Goal: Information Seeking & Learning: Learn about a topic

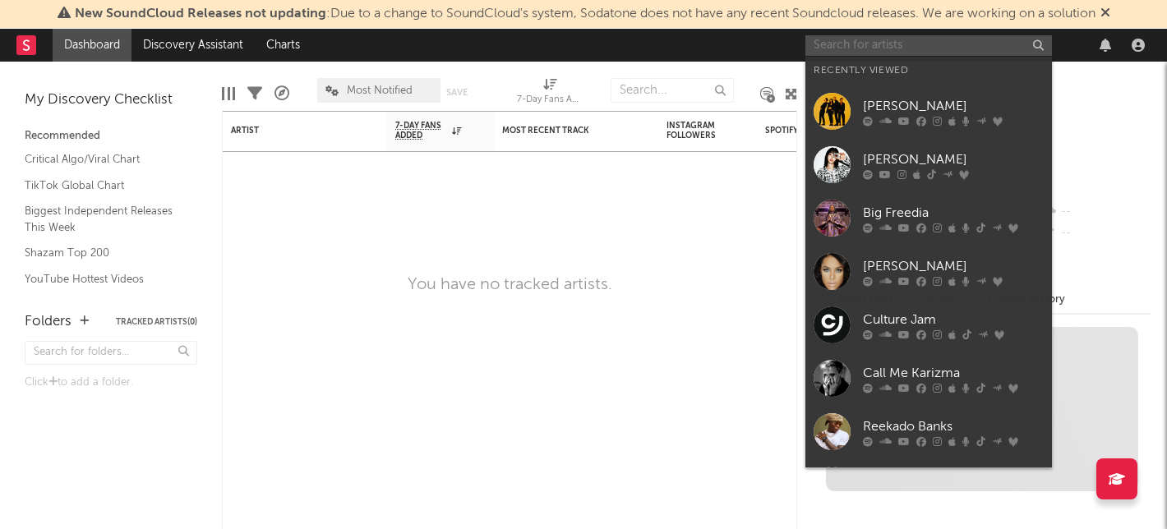
click at [854, 47] on input "text" at bounding box center [928, 45] width 247 height 21
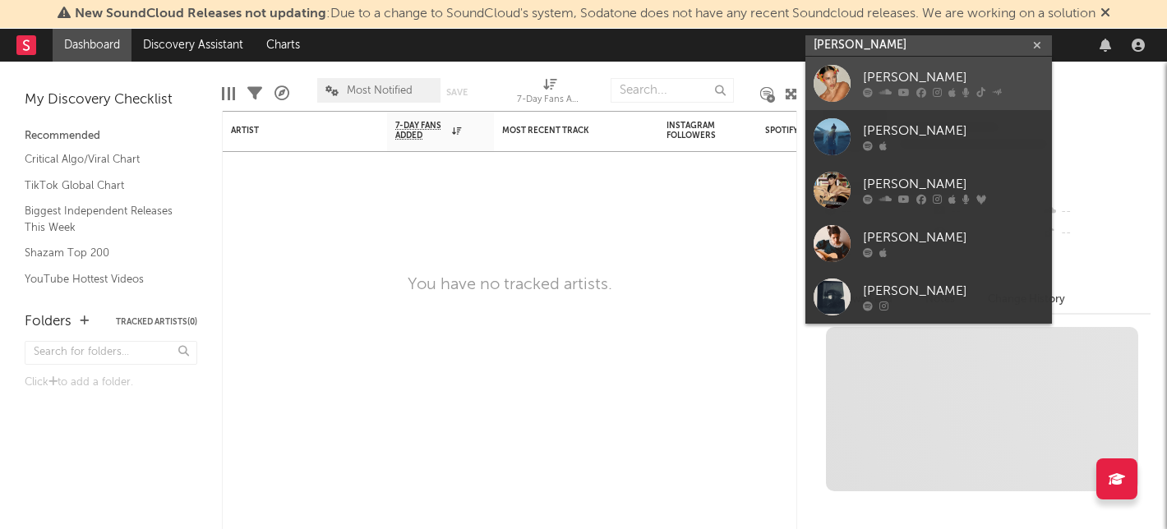
type input "aria vega"
click at [862, 62] on link "ARIA VEGA" at bounding box center [928, 83] width 247 height 53
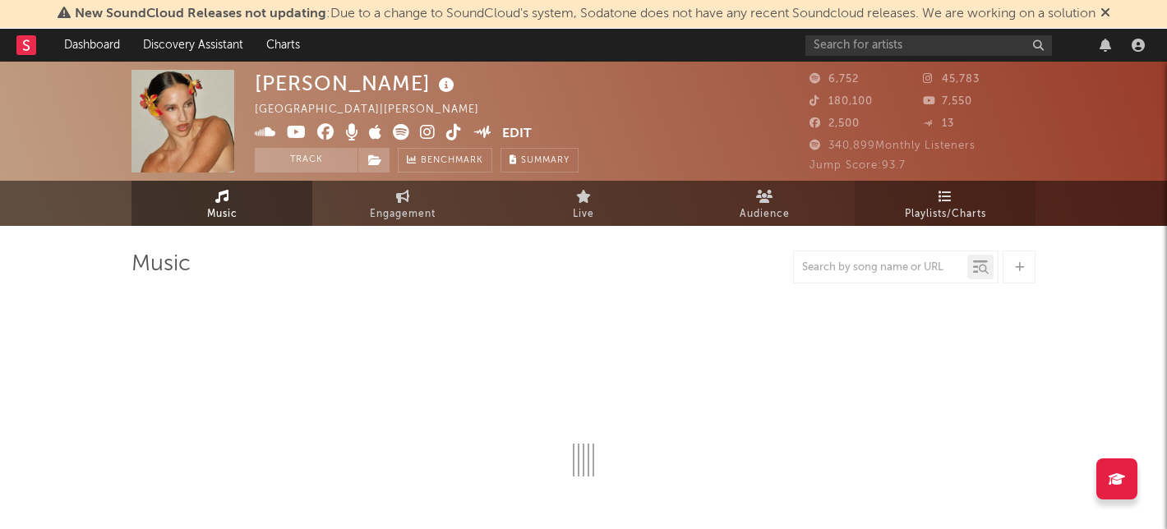
click at [920, 194] on link "Playlists/Charts" at bounding box center [945, 203] width 181 height 45
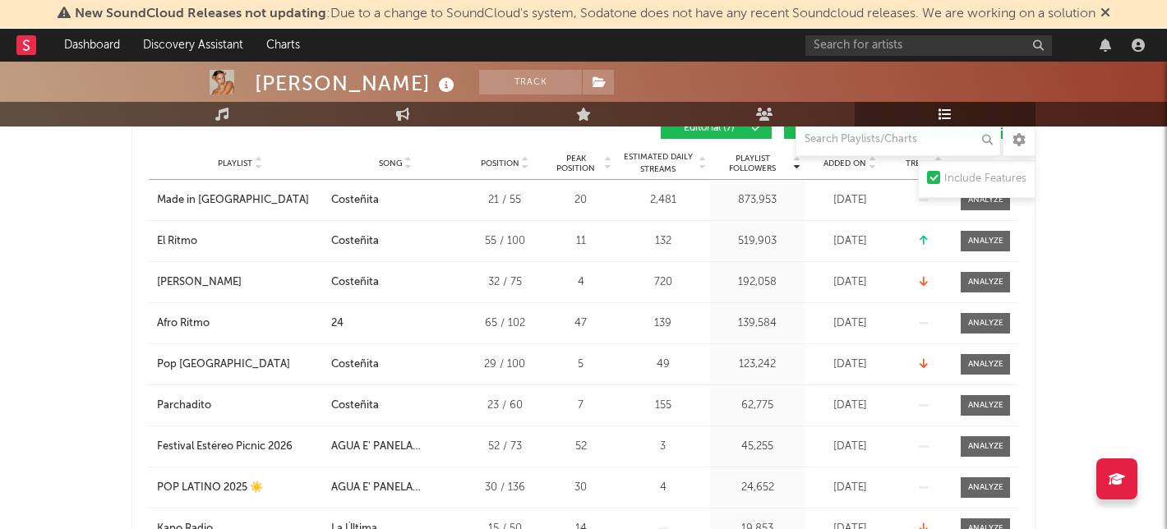
scroll to position [505, 0]
click at [835, 171] on div "Playlist City Song Position Peak Position Estimated Daily Streams Playlist Foll…" at bounding box center [583, 162] width 869 height 33
click at [837, 162] on span "Added On" at bounding box center [844, 163] width 43 height 10
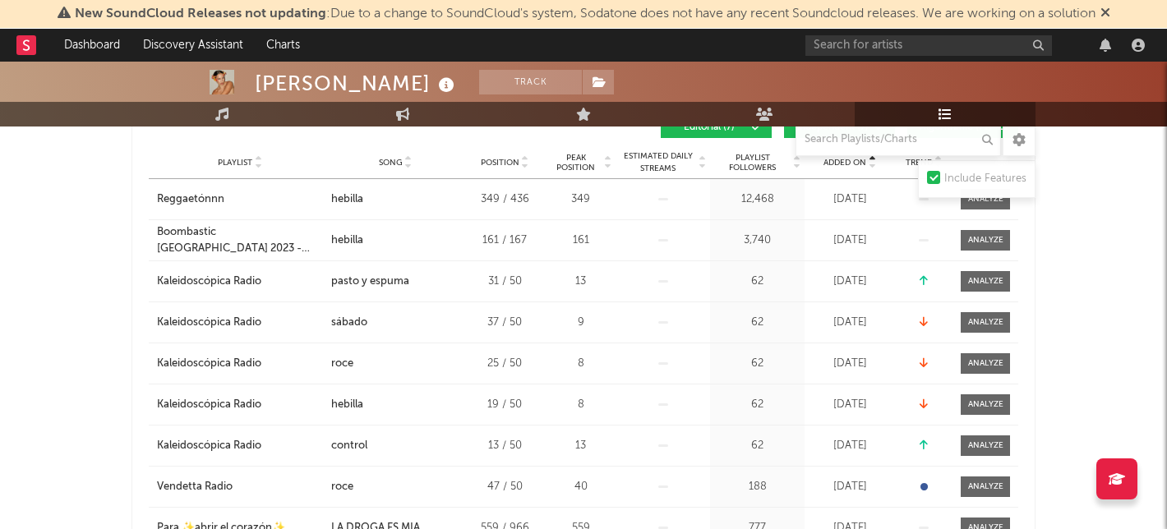
click at [837, 162] on span "Added On" at bounding box center [844, 163] width 43 height 10
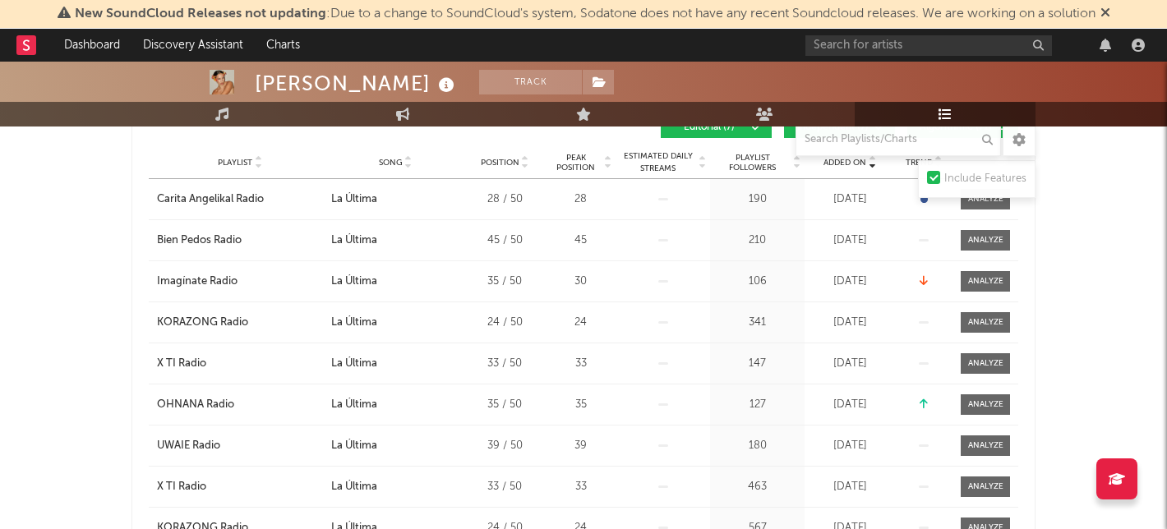
scroll to position [453, 0]
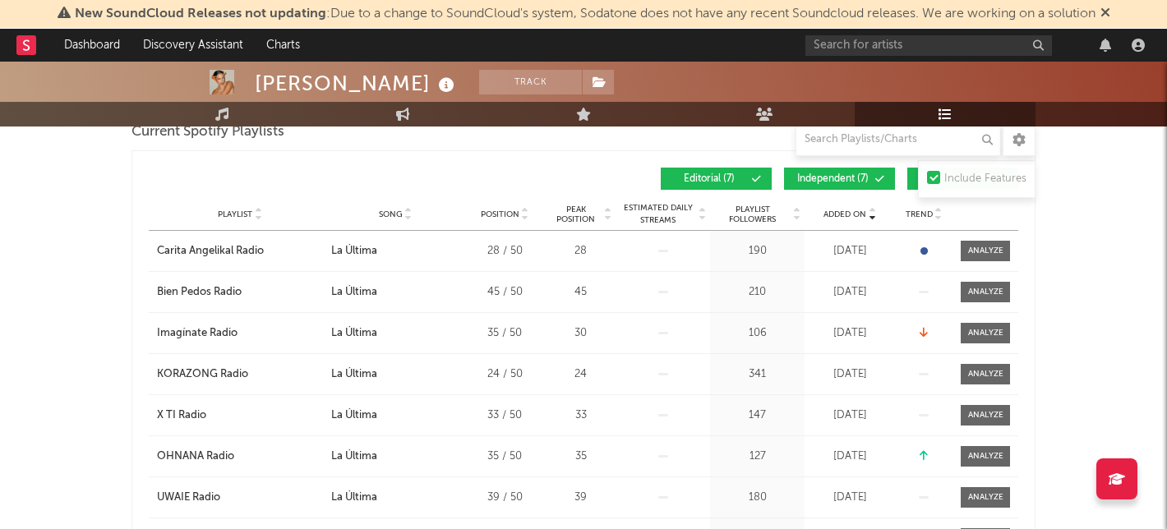
click at [821, 181] on span "Independent ( 7 )" at bounding box center [833, 179] width 76 height 10
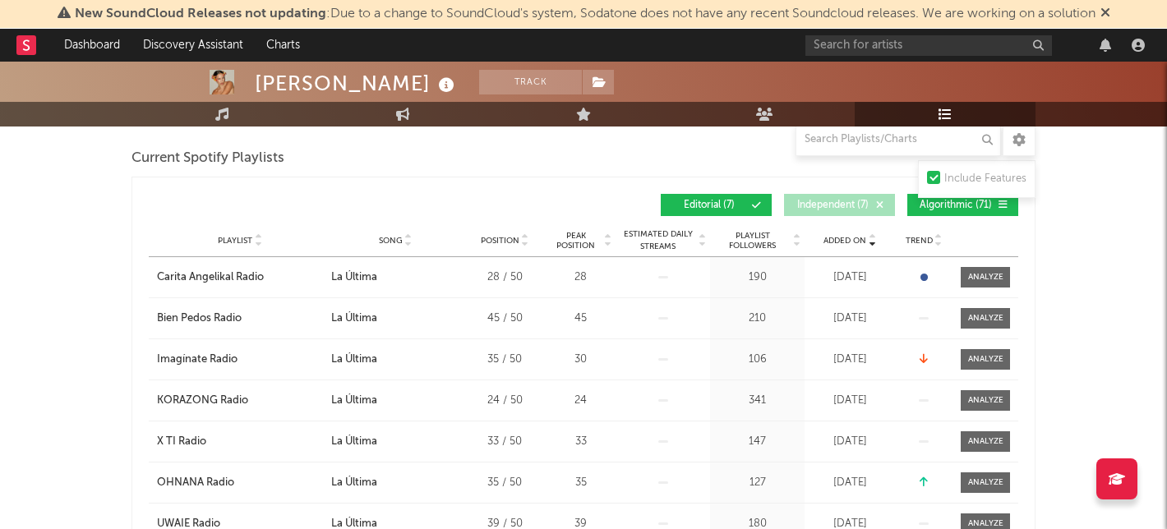
scroll to position [422, 0]
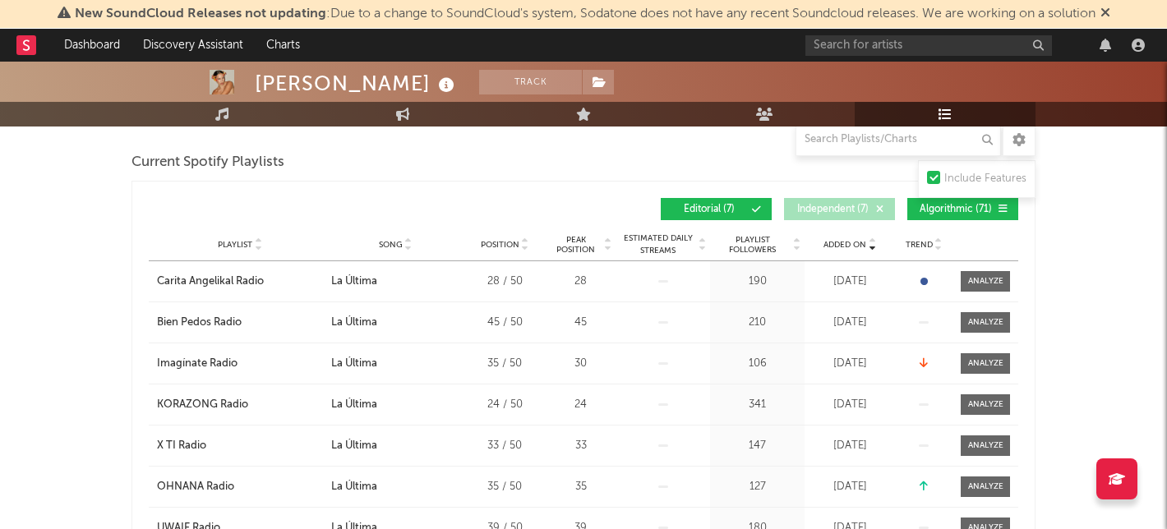
click at [962, 209] on span "Algorithmic ( 71 )" at bounding box center [956, 210] width 76 height 10
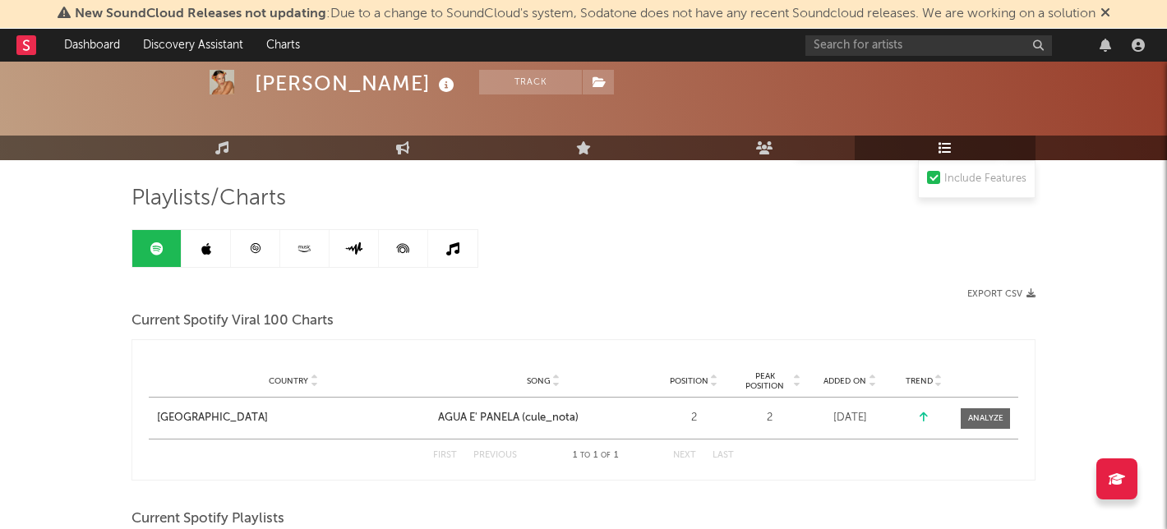
scroll to position [17, 0]
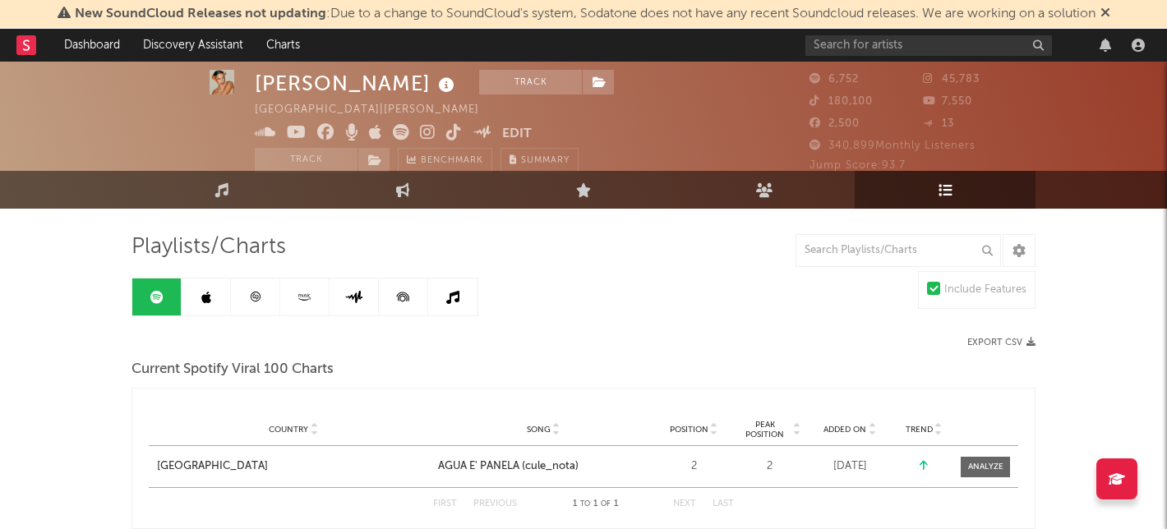
click at [213, 293] on link at bounding box center [206, 297] width 49 height 37
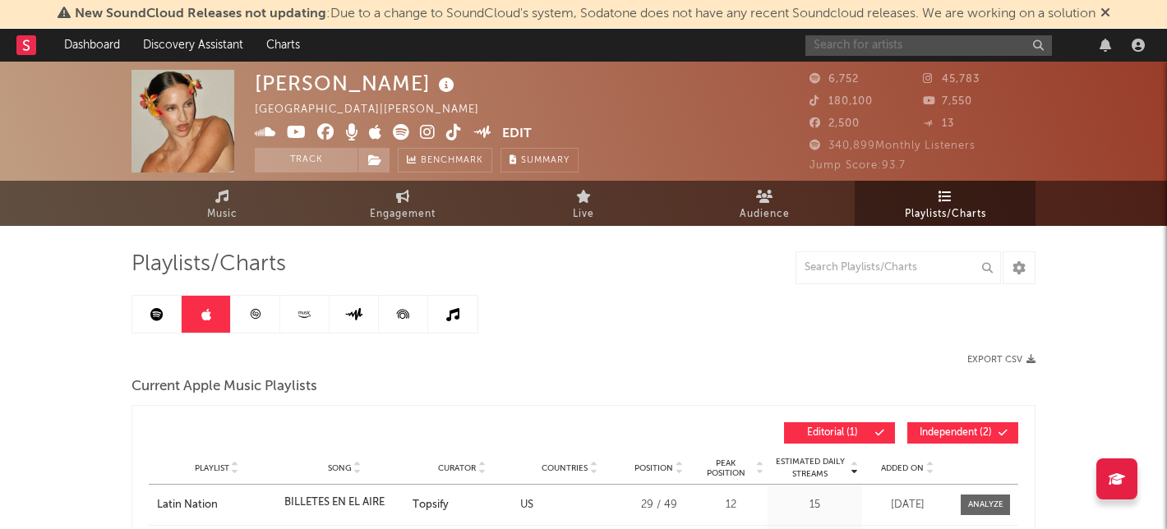
click at [832, 45] on input "text" at bounding box center [928, 45] width 247 height 21
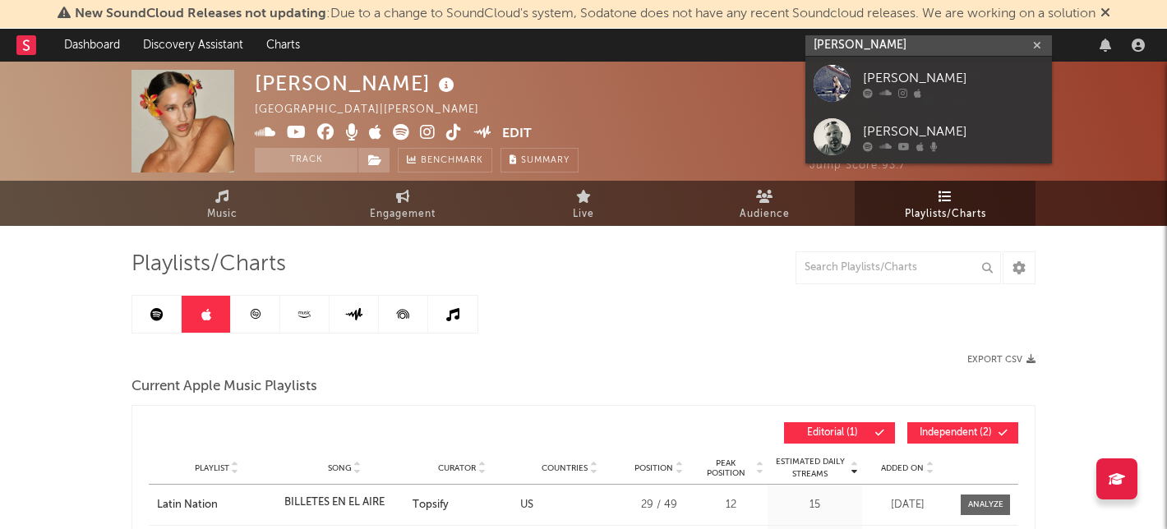
type input "ray silvers"
click at [865, 69] on div "Ray Silvers" at bounding box center [953, 78] width 181 height 20
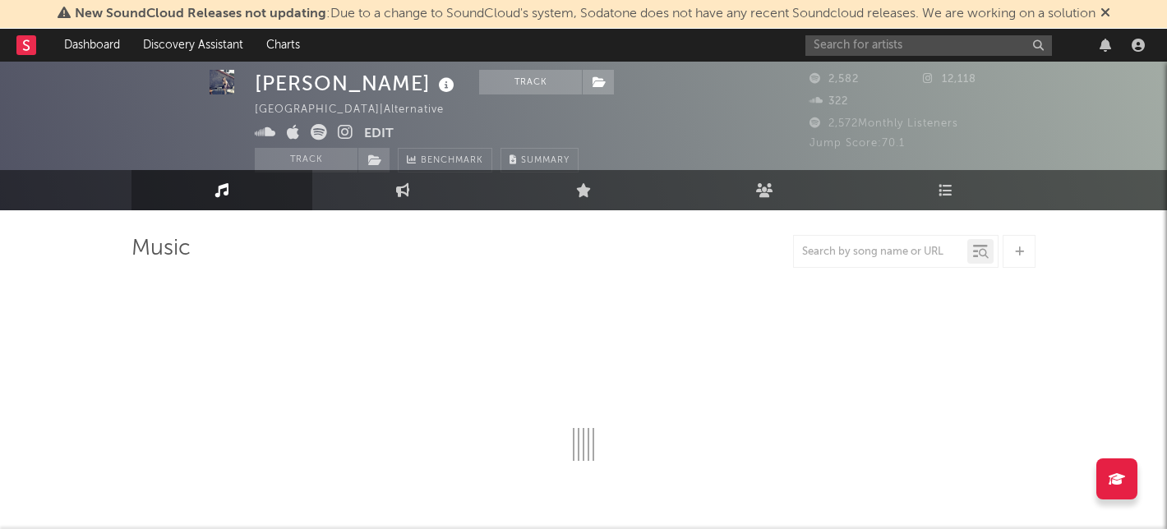
select select "6m"
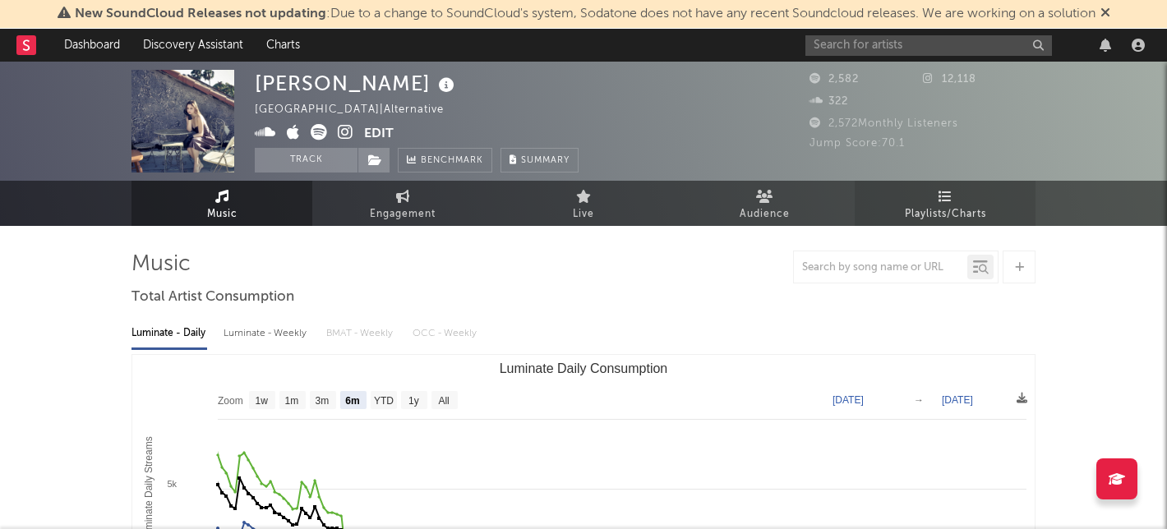
click at [934, 212] on span "Playlists/Charts" at bounding box center [945, 215] width 81 height 20
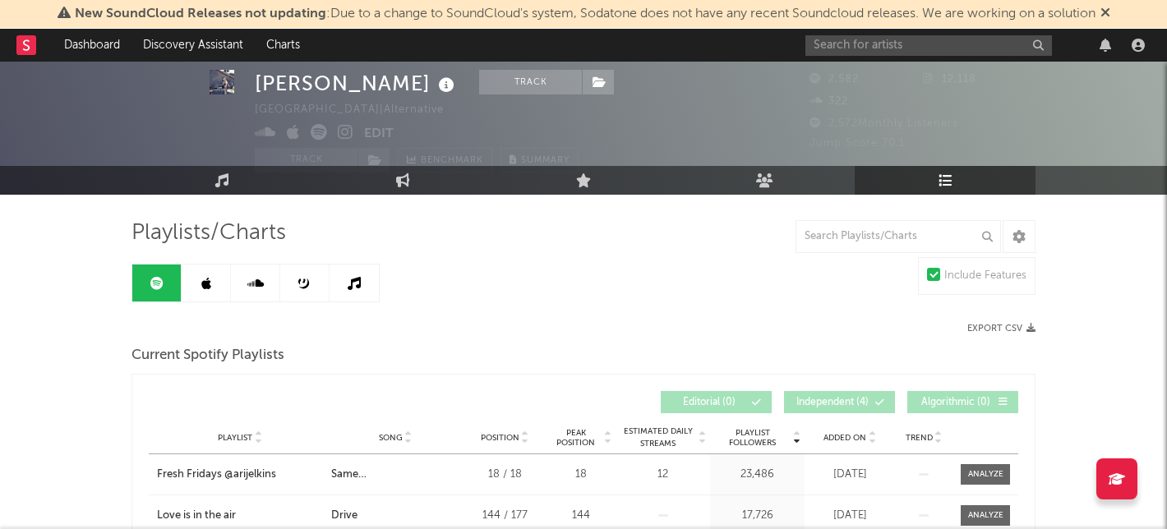
scroll to position [265, 0]
